Goal: Transaction & Acquisition: Obtain resource

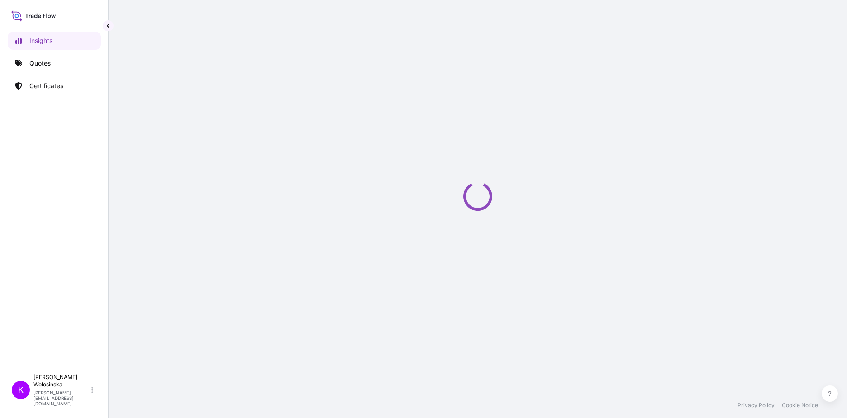
select select "2025"
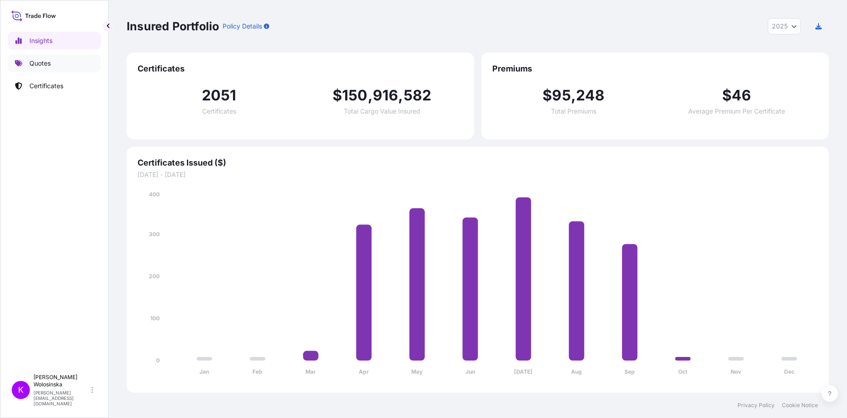
click at [54, 65] on link "Quotes" at bounding box center [54, 63] width 93 height 18
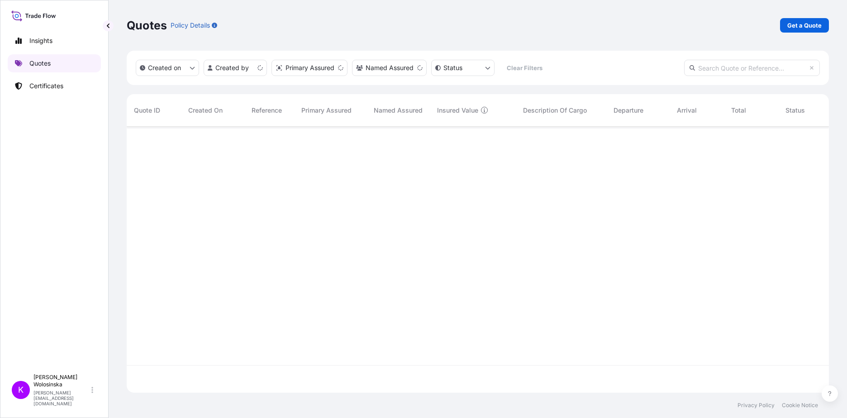
scroll to position [264, 695]
click at [799, 20] on link "Get a Quote" at bounding box center [804, 25] width 49 height 14
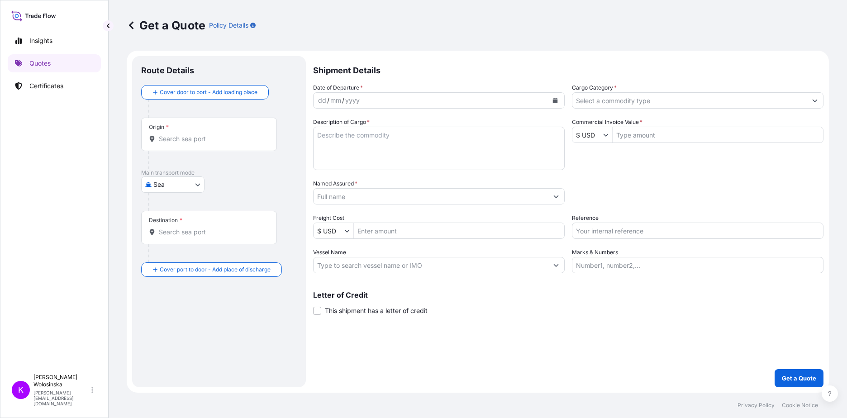
click at [183, 187] on body "Insights Quotes Certificates K [PERSON_NAME] [PERSON_NAME][EMAIL_ADDRESS][DOMAI…" at bounding box center [423, 209] width 847 height 418
click at [171, 223] on span "Road" at bounding box center [165, 224] width 15 height 9
select select "Road"
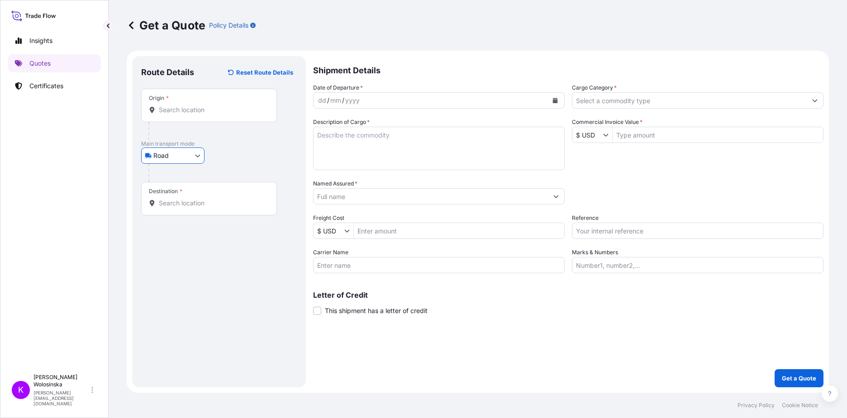
click at [189, 115] on div "Origin *" at bounding box center [209, 105] width 136 height 33
click at [189, 114] on input "Origin *" at bounding box center [212, 109] width 107 height 9
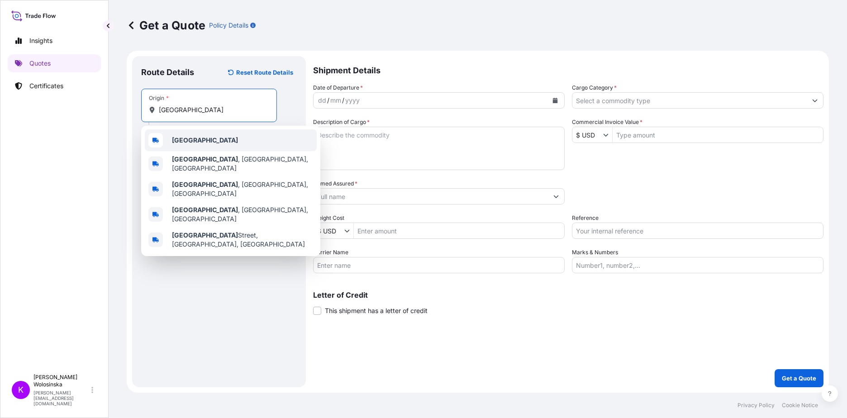
click at [169, 143] on div "[GEOGRAPHIC_DATA]" at bounding box center [231, 140] width 172 height 22
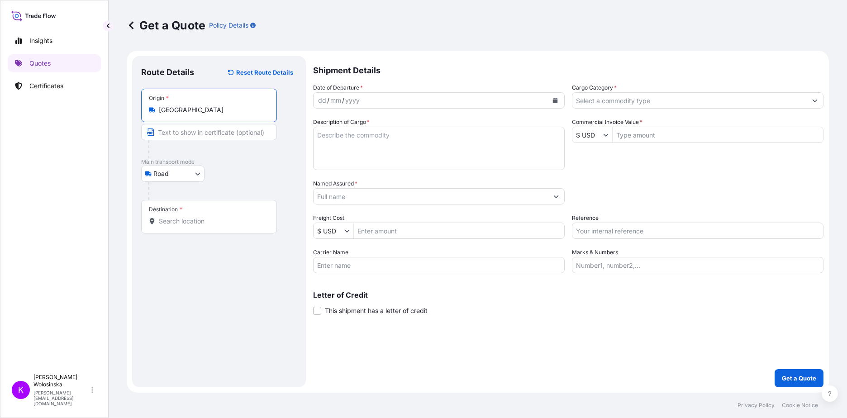
type input "[GEOGRAPHIC_DATA]"
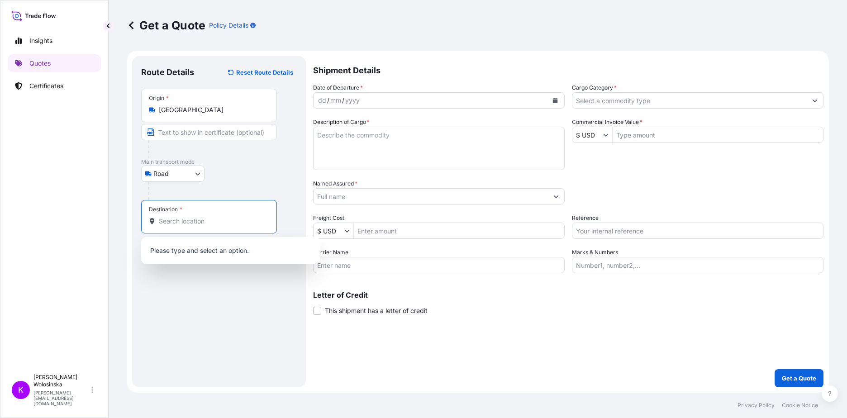
click at [180, 219] on input "Destination *" at bounding box center [212, 221] width 107 height 9
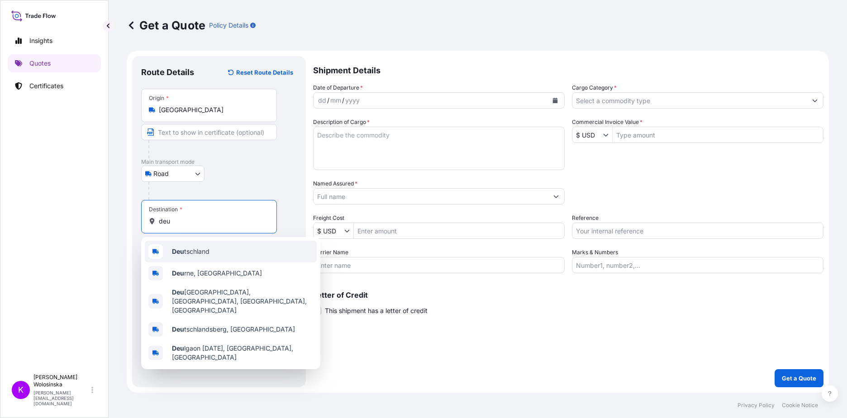
click at [192, 257] on div "Deu tschland" at bounding box center [231, 252] width 172 height 22
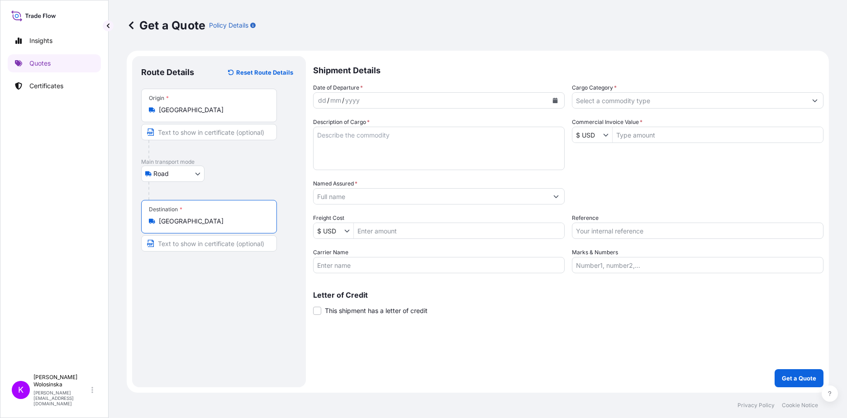
type input "[GEOGRAPHIC_DATA]"
click at [554, 104] on button "Calendar" at bounding box center [555, 100] width 14 height 14
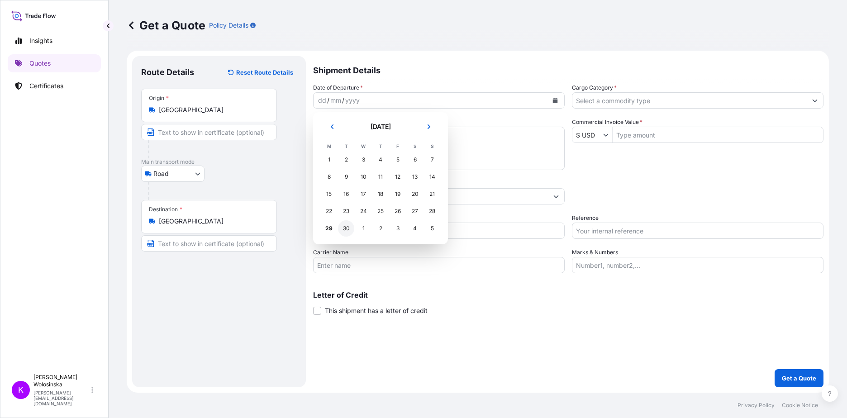
click at [355, 231] on td "1" at bounding box center [363, 228] width 17 height 17
click at [345, 229] on div "30" at bounding box center [346, 228] width 16 height 16
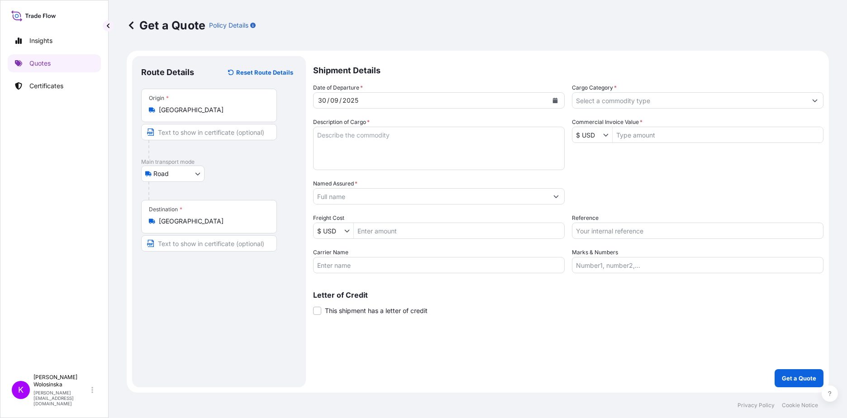
click at [393, 145] on textarea "Description of Cargo *" at bounding box center [439, 148] width 252 height 43
paste textarea "polymerase with [MEDICAL_DATA] component (reagents for molecular biology)"
type textarea "polymerase with [MEDICAL_DATA] component (reagents for molecular biology)"
drag, startPoint x: 378, startPoint y: 185, endPoint x: 370, endPoint y: 195, distance: 13.2
click at [376, 186] on div "Named Assured *" at bounding box center [439, 191] width 252 height 25
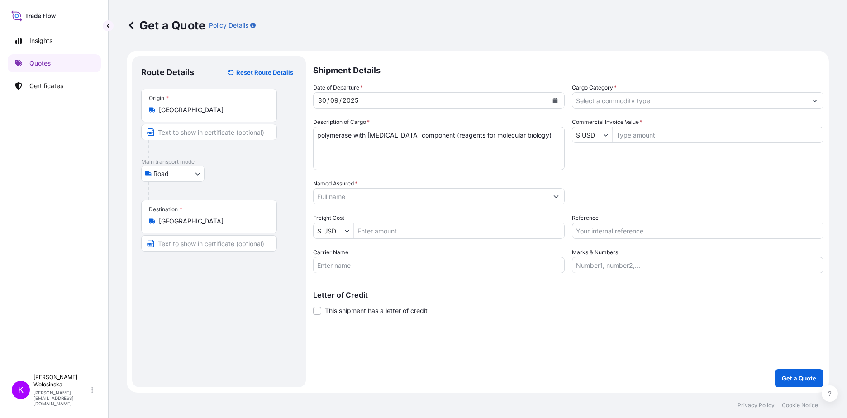
click at [369, 197] on input "Named Assured *" at bounding box center [431, 196] width 234 height 16
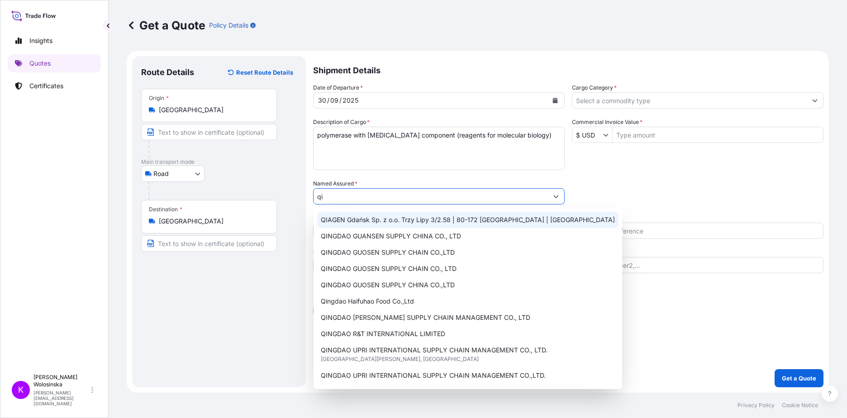
click at [383, 224] on span "QIAGEN Gdańsk Sp. z o.o. Trzy Lipy 3/2.58 | 80-172 [GEOGRAPHIC_DATA] | [GEOGRAP…" at bounding box center [468, 219] width 294 height 9
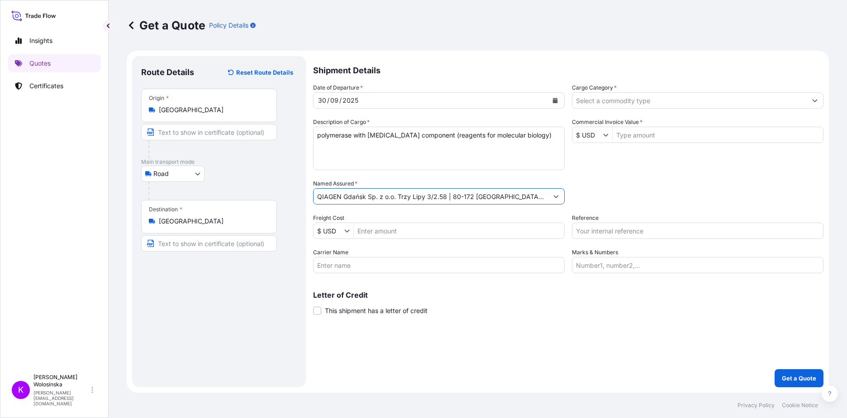
type input "QIAGEN Gdańsk Sp. z o.o. Trzy Lipy 3/2.58 | 80-172 [GEOGRAPHIC_DATA] | [GEOGRAP…"
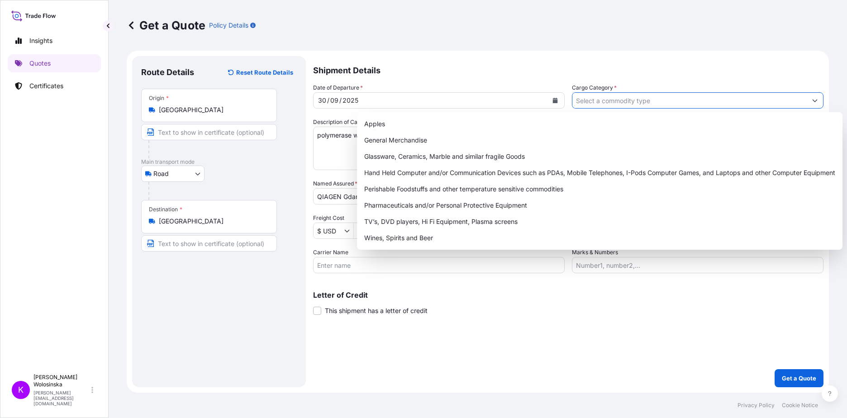
click at [597, 102] on input "Cargo Category *" at bounding box center [689, 100] width 234 height 16
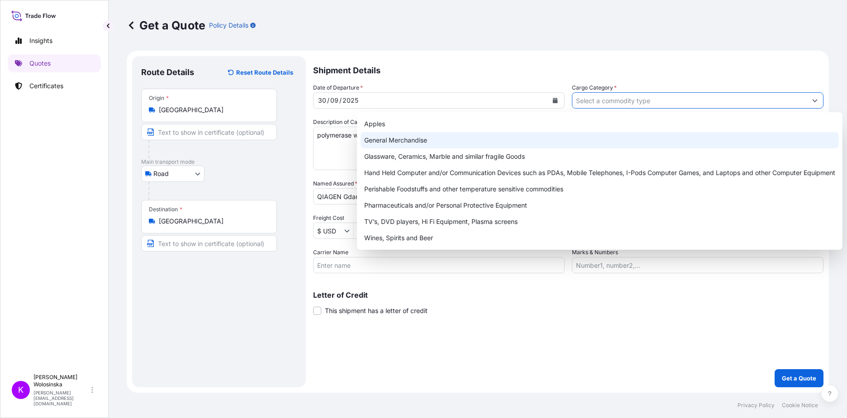
click at [568, 138] on div "General Merchandise" at bounding box center [600, 140] width 478 height 16
type input "General Merchandise"
click at [562, 60] on p "Shipment Details" at bounding box center [568, 69] width 510 height 27
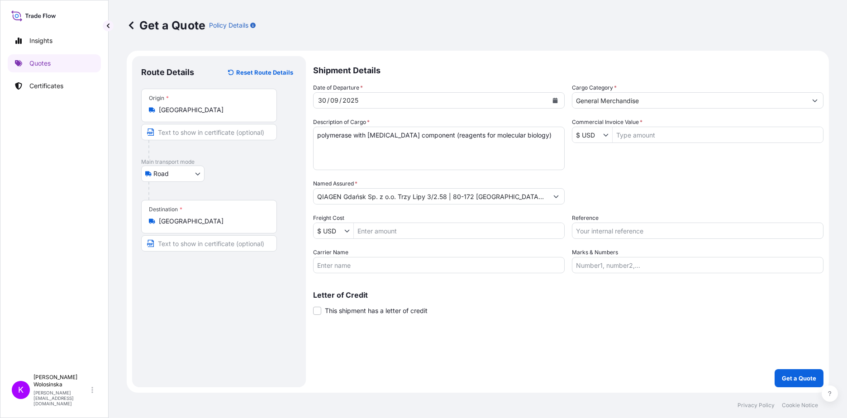
click at [602, 135] on input "$ USD" at bounding box center [587, 135] width 31 height 16
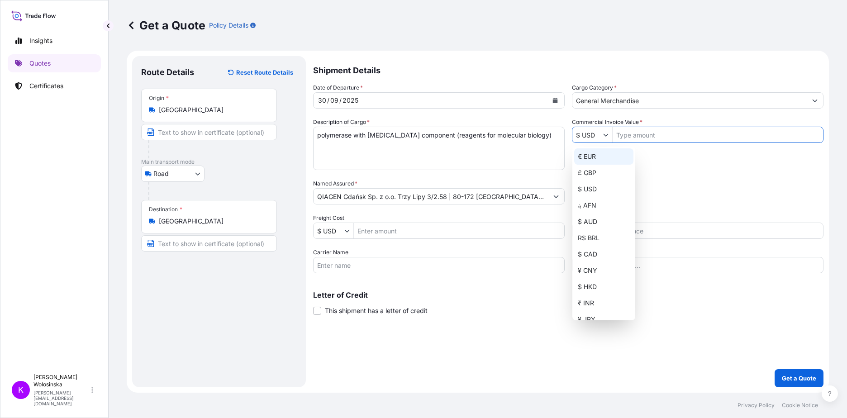
click at [595, 152] on div "€ EUR" at bounding box center [603, 156] width 59 height 16
type input "€ EUR"
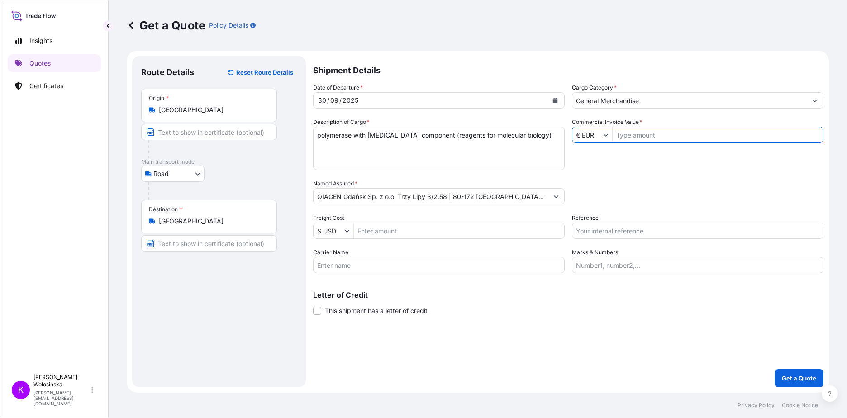
click at [624, 140] on input "Commercial Invoice Value *" at bounding box center [718, 135] width 210 height 16
type input "121,325"
click at [614, 228] on input "Reference" at bounding box center [698, 231] width 252 height 16
paste input "GAX2509001152"
type input "GAX2509001152"
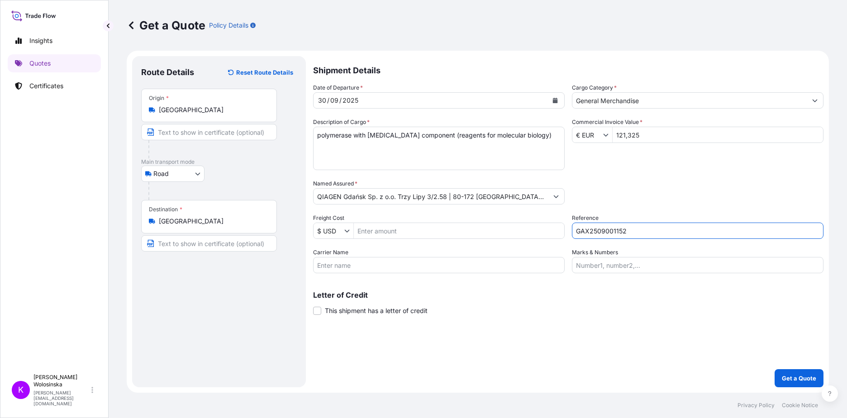
click at [628, 136] on input "121,325" at bounding box center [718, 135] width 210 height 16
click at [665, 141] on input "121325" at bounding box center [718, 135] width 210 height 16
type input "121,325"
click at [657, 176] on div "Date of Departure * [DATE] Cargo Category * General Merchandise Description of …" at bounding box center [568, 178] width 510 height 190
click at [794, 376] on p "Get a Quote" at bounding box center [799, 378] width 34 height 9
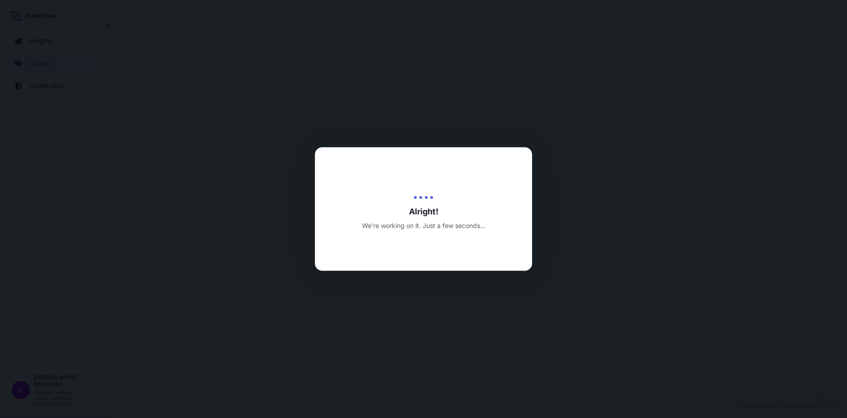
select select "Road"
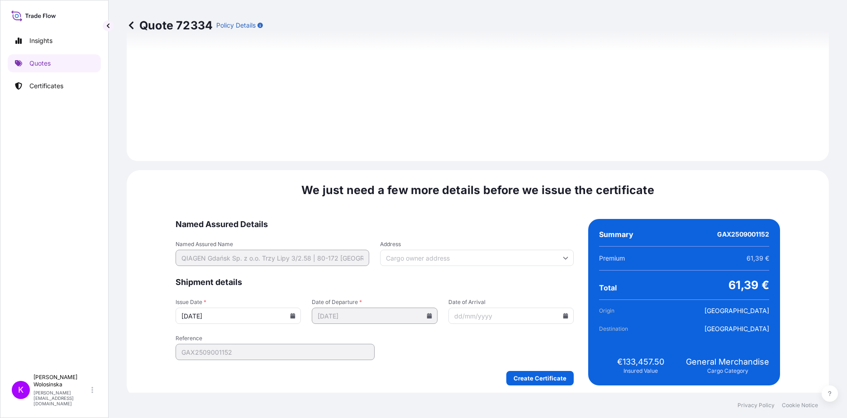
scroll to position [944, 0]
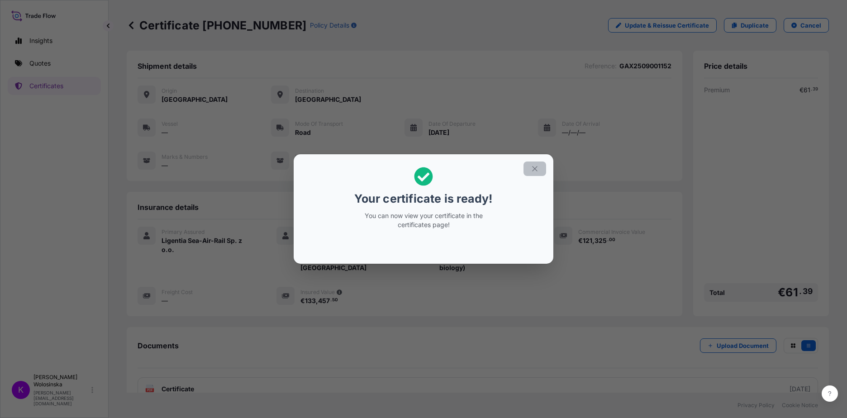
click at [529, 170] on button "button" at bounding box center [535, 169] width 23 height 14
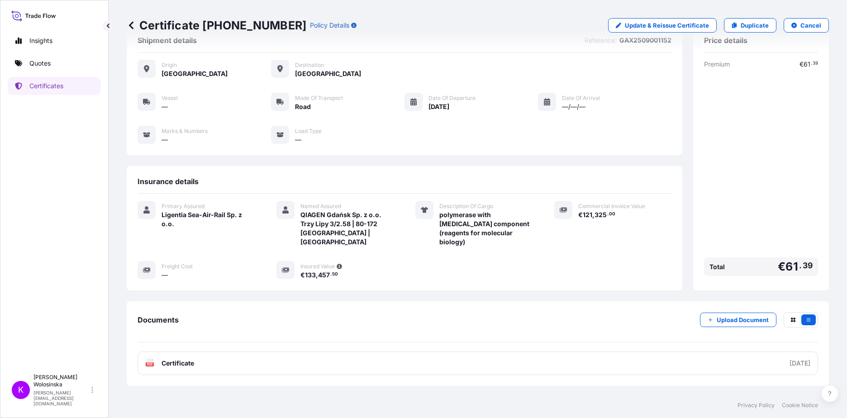
scroll to position [50, 0]
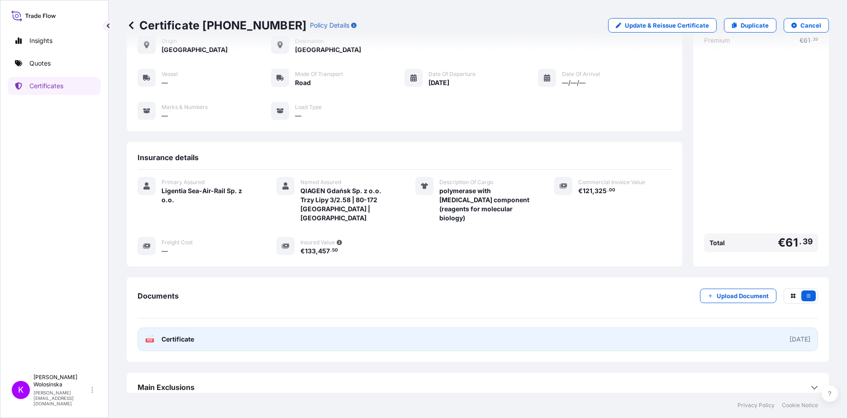
click at [660, 331] on link "PDF Certificate [DATE]" at bounding box center [478, 340] width 681 height 24
